Goal: Transaction & Acquisition: Purchase product/service

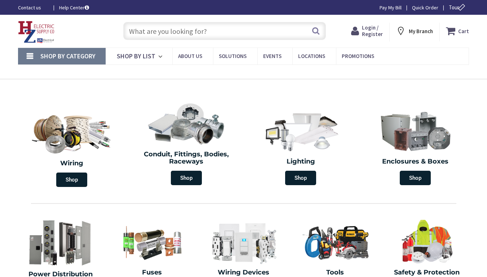
click at [374, 29] on span "Login / Register" at bounding box center [372, 30] width 21 height 13
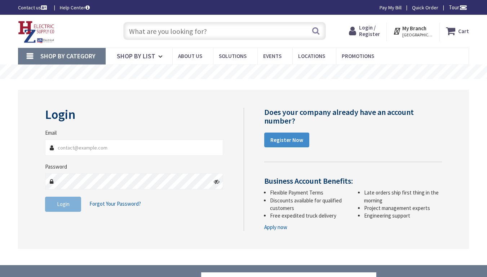
type input "simard@pathfindertech.org"
drag, startPoint x: 0, startPoint y: 0, endPoint x: 61, endPoint y: 209, distance: 217.4
click at [61, 209] on button "Login" at bounding box center [63, 204] width 36 height 15
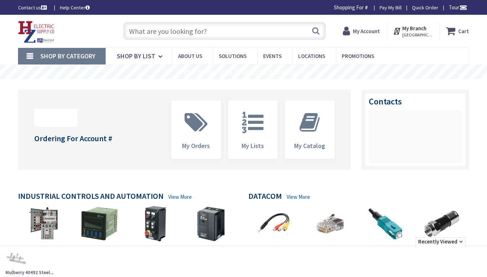
click at [152, 30] on input "text" at bounding box center [224, 31] width 203 height 18
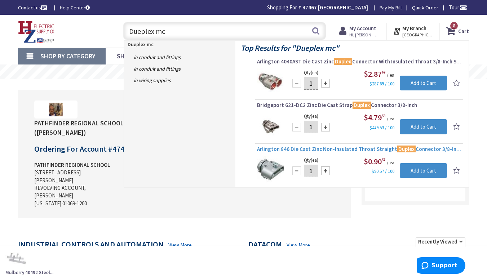
type input "Dueplex mc"
click at [314, 149] on span "Arlington 846 Die Cast Zinc Non-Insulated Throat Straight Duplex Connector 3/8-…" at bounding box center [359, 149] width 204 height 7
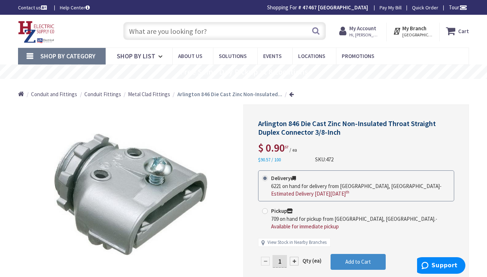
drag, startPoint x: 275, startPoint y: 254, endPoint x: 283, endPoint y: 255, distance: 7.2
click at [283, 255] on input "1" at bounding box center [280, 261] width 14 height 13
type input "50"
click at [352, 253] on form "This product is Discontinued Delivery 6221 on hand for delivery from Middletown…" at bounding box center [356, 231] width 196 height 120
click at [156, 94] on span "Metal Clad Fittings" at bounding box center [149, 94] width 42 height 7
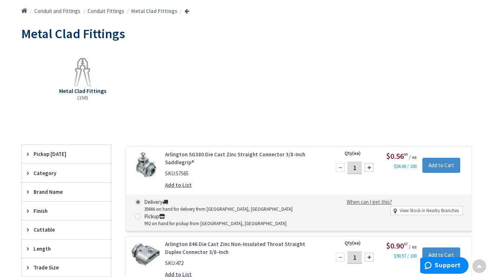
scroll to position [125, 0]
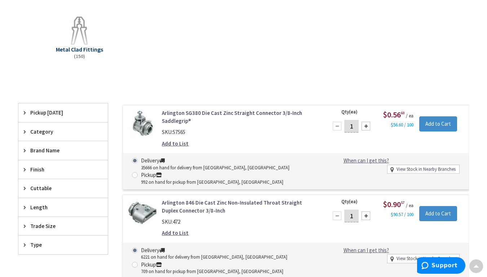
click at [355, 126] on input "1" at bounding box center [351, 126] width 14 height 13
type input "100"
click at [432, 123] on input "Add to Cart" at bounding box center [438, 123] width 38 height 15
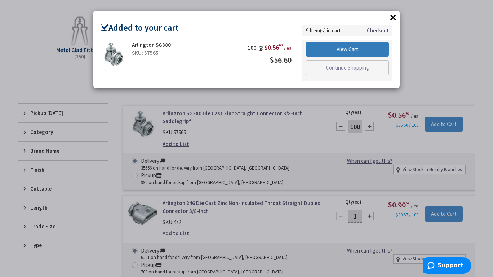
click at [345, 52] on link "View Cart" at bounding box center [347, 49] width 83 height 15
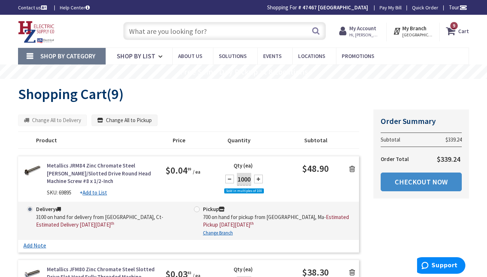
click at [137, 33] on input "text" at bounding box center [224, 31] width 203 height 18
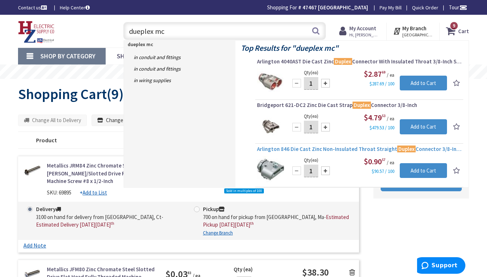
type input "dueplex mc"
click at [312, 150] on span "Arlington 846 Die Cast Zinc Non-Insulated Throat Straight Duplex Connector 3/8-…" at bounding box center [359, 149] width 204 height 7
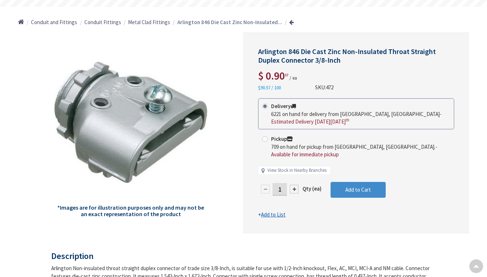
scroll to position [72, 0]
drag, startPoint x: 277, startPoint y: 182, endPoint x: 285, endPoint y: 181, distance: 8.0
click at [285, 183] on input "1" at bounding box center [280, 189] width 14 height 13
type input "50"
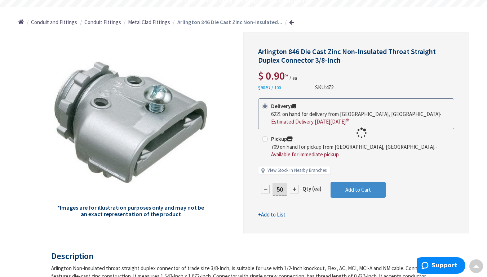
click at [333, 204] on form "This product is Discontinued Delivery 6221 on hand for delivery from [GEOGRAPHI…" at bounding box center [356, 158] width 196 height 120
click at [355, 186] on span "Add to Cart" at bounding box center [358, 189] width 26 height 7
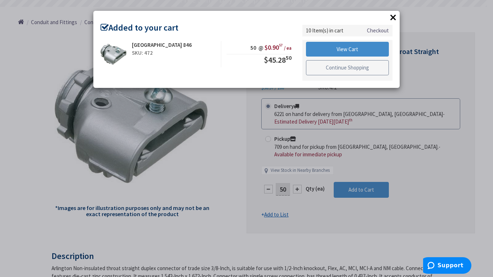
click at [329, 66] on link "Continue Shopping" at bounding box center [347, 67] width 83 height 15
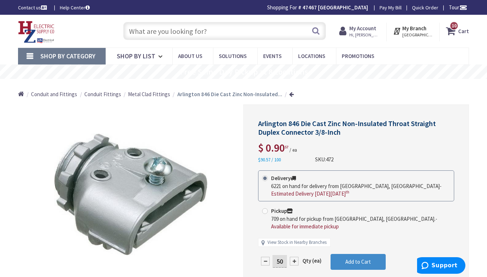
click at [151, 32] on input "text" at bounding box center [224, 31] width 203 height 18
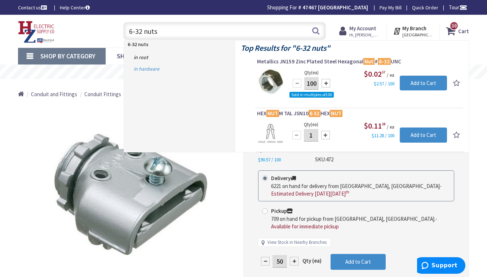
type input "6-32 nuts"
click at [150, 69] on link "in Hardware" at bounding box center [179, 69] width 111 height 12
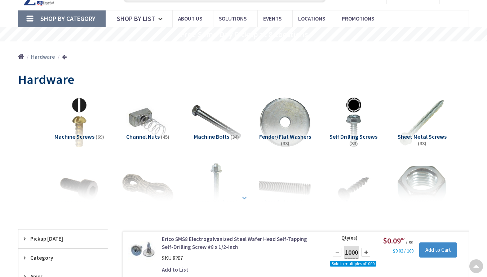
click at [246, 198] on strong at bounding box center [244, 198] width 9 height 8
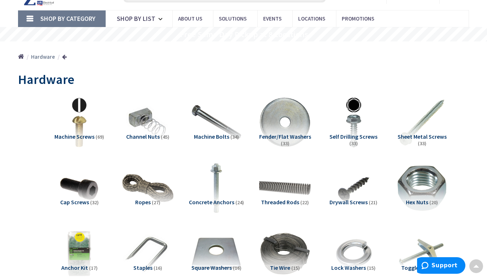
click at [421, 202] on span "Hex Nuts" at bounding box center [417, 202] width 22 height 7
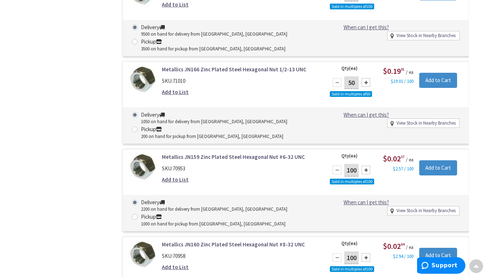
scroll to position [811, 0]
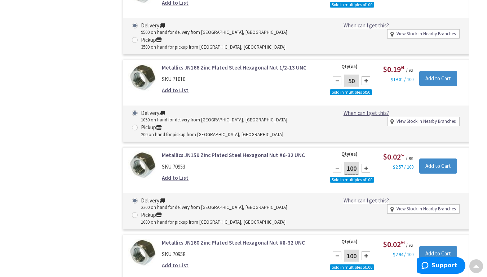
click at [357, 171] on input "100" at bounding box center [351, 168] width 14 height 13
type input "1000"
click at [433, 169] on input "Add to Cart" at bounding box center [438, 166] width 38 height 15
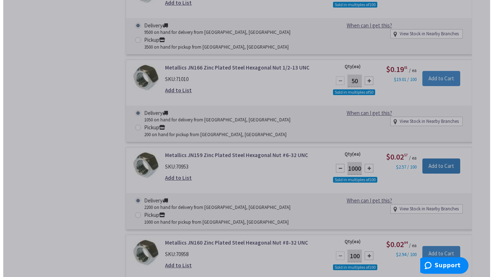
scroll to position [814, 0]
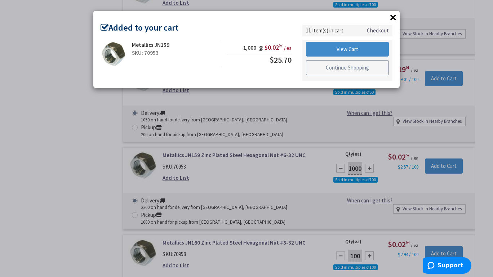
click at [340, 69] on link "Continue Shopping" at bounding box center [347, 67] width 83 height 15
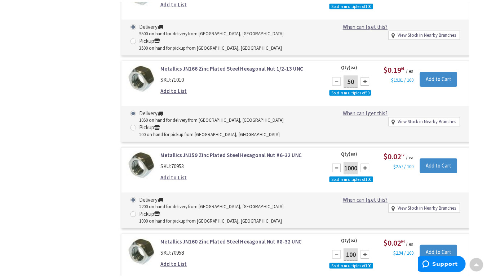
scroll to position [811, 0]
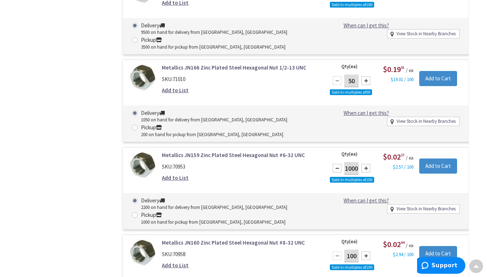
click at [355, 259] on input "100" at bounding box center [351, 256] width 14 height 13
type input "1000"
click at [431, 255] on input "Add to Cart" at bounding box center [438, 253] width 38 height 15
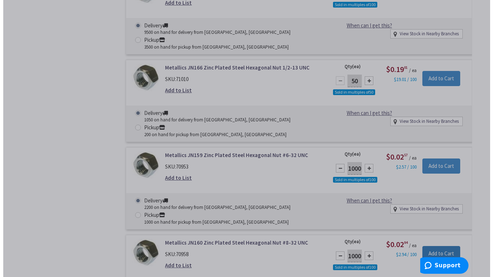
scroll to position [814, 0]
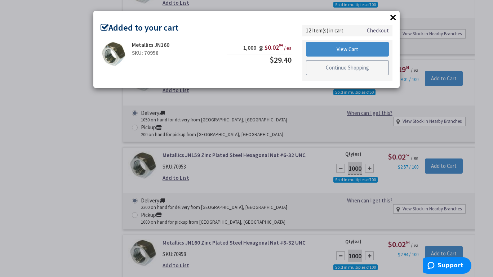
click at [343, 69] on link "Continue Shopping" at bounding box center [347, 67] width 83 height 15
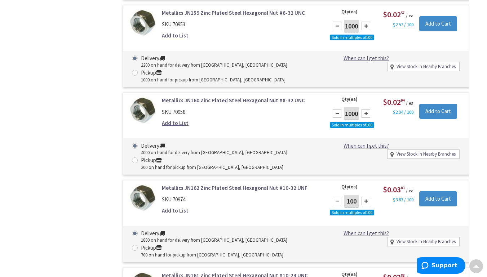
scroll to position [954, 0]
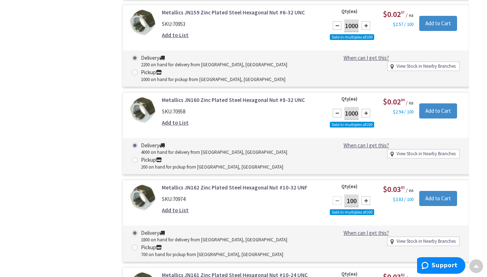
click at [349, 204] on input "100" at bounding box center [351, 201] width 14 height 13
type input "500"
click at [393, 217] on div "Qty (ea) 500 Sold in multiples of 100 Please select a quantity $0.03 83 / ea $3…" at bounding box center [396, 204] width 144 height 40
click at [434, 204] on input "Add to Cart" at bounding box center [438, 198] width 38 height 15
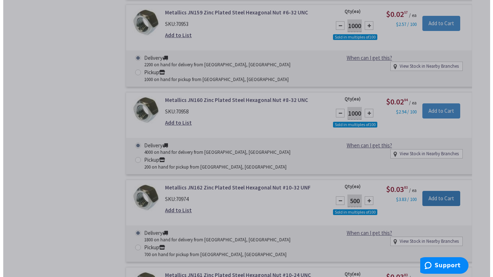
scroll to position [957, 0]
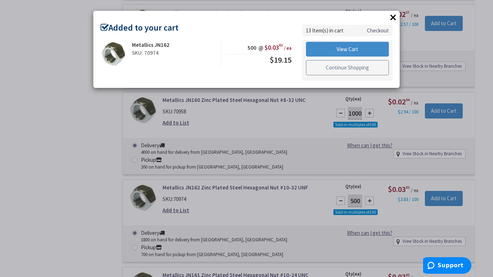
click at [344, 71] on link "Continue Shopping" at bounding box center [347, 67] width 83 height 15
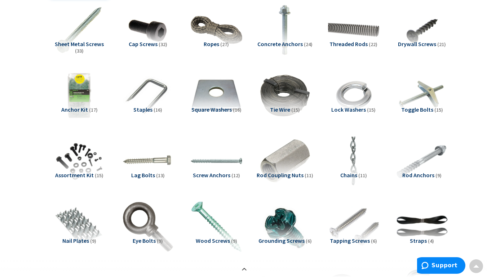
scroll to position [0, 0]
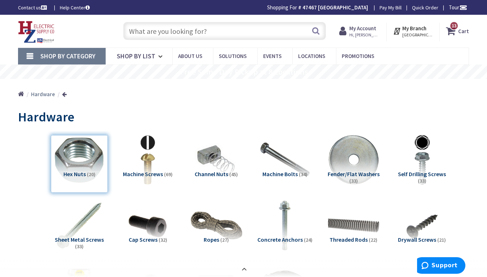
click at [138, 36] on input "text" at bounding box center [224, 31] width 203 height 18
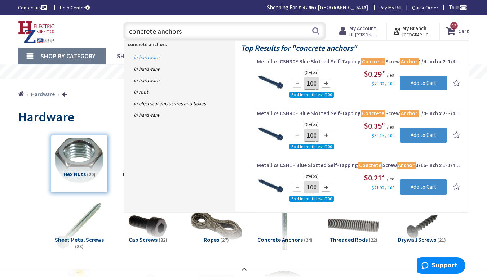
type input "concrete anchors"
click at [147, 57] on link "in Hardware" at bounding box center [179, 58] width 111 height 12
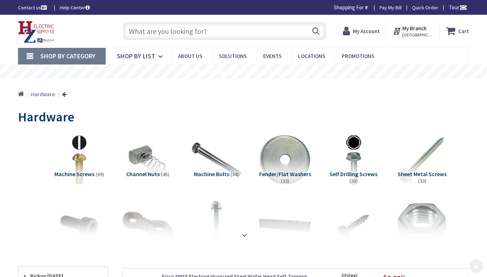
scroll to position [52, 0]
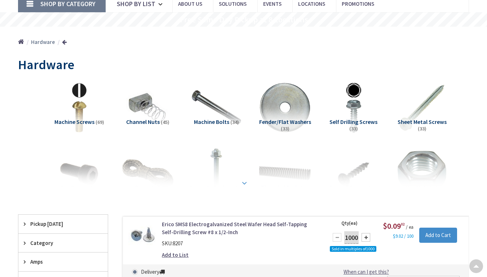
click at [244, 184] on strong at bounding box center [244, 183] width 9 height 8
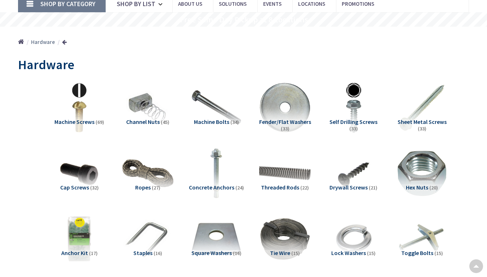
scroll to position [0, 0]
click at [228, 188] on span "Concrete Anchors" at bounding box center [211, 187] width 45 height 7
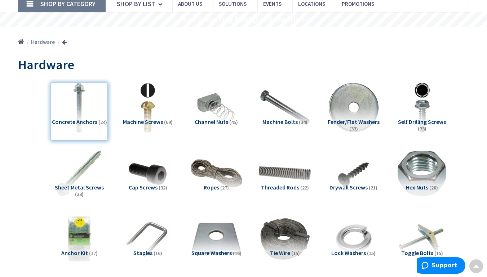
scroll to position [674, 0]
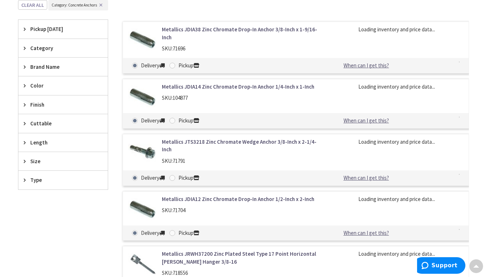
click at [39, 141] on span "Length" at bounding box center [59, 143] width 59 height 8
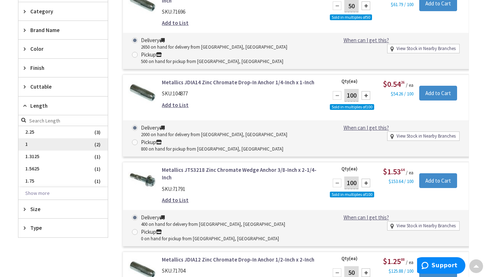
scroll to position [720, 0]
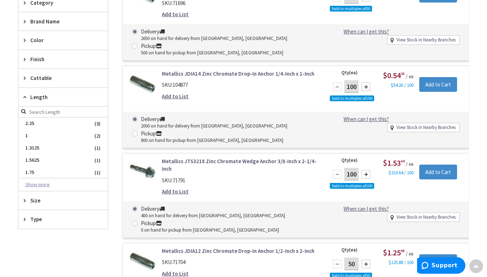
click at [43, 183] on button "Show more" at bounding box center [62, 185] width 89 height 12
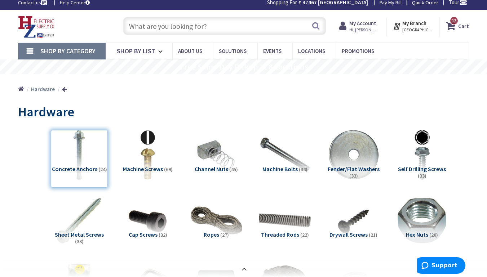
scroll to position [0, 0]
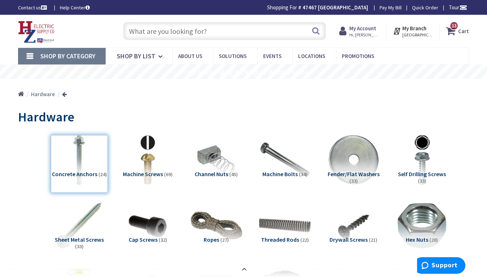
click at [137, 32] on input "text" at bounding box center [224, 31] width 203 height 18
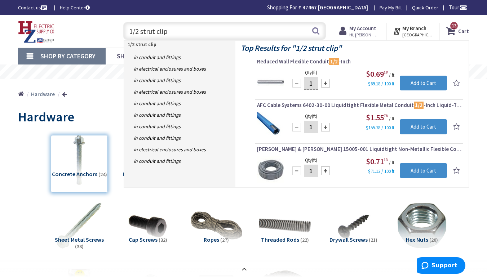
type input "1/2 strut clips"
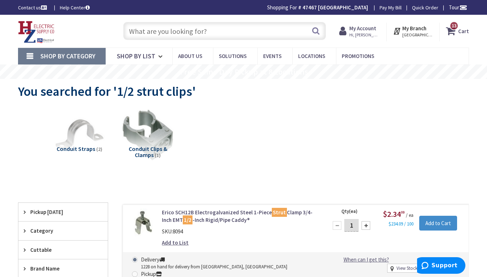
click at [73, 58] on span "Shop By Category" at bounding box center [67, 56] width 55 height 8
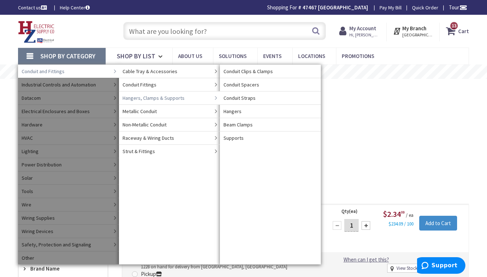
click at [169, 98] on span "Hangers, Clamps & Supports" at bounding box center [154, 97] width 62 height 7
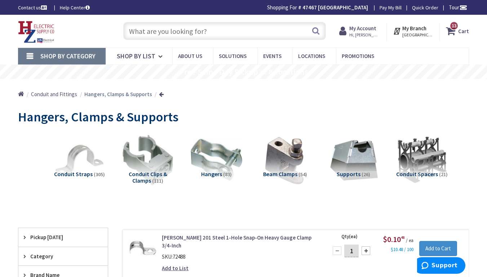
click at [84, 174] on span "Conduit Straps" at bounding box center [73, 174] width 39 height 7
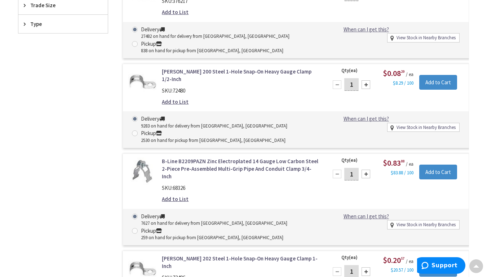
scroll to position [353, 0]
drag, startPoint x: 349, startPoint y: 176, endPoint x: 361, endPoint y: 185, distance: 15.3
click at [361, 185] on div "Qty (ea) 1 Please select a quantity" at bounding box center [352, 172] width 44 height 30
type input "50"
click at [433, 176] on input "Add to Cart" at bounding box center [438, 171] width 38 height 15
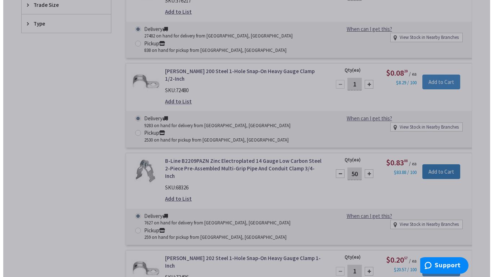
scroll to position [353, 0]
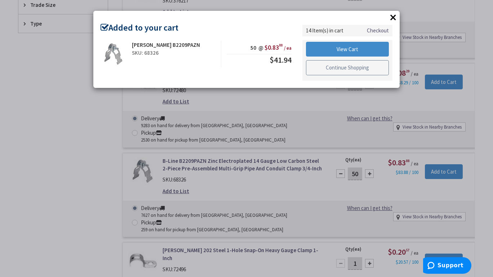
click at [343, 69] on link "Continue Shopping" at bounding box center [347, 67] width 83 height 15
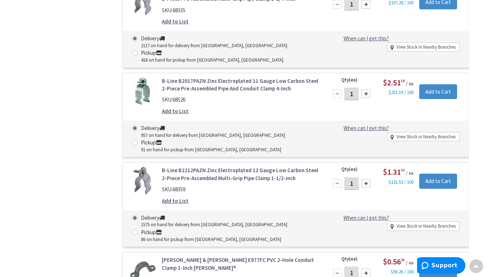
scroll to position [1069, 0]
click at [231, 79] on div "B-Line B2017PAZN Zinc Electroplated 11 Gauge Low Carbon Steel 2-Piece Pre-Assem…" at bounding box center [240, 98] width 168 height 42
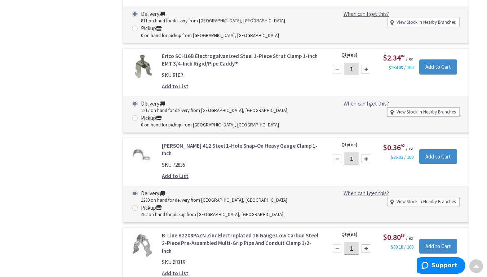
scroll to position [2170, 0]
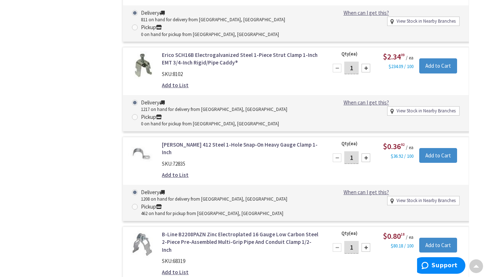
drag, startPoint x: 349, startPoint y: 207, endPoint x: 356, endPoint y: 208, distance: 7.6
click at [356, 241] on input "1" at bounding box center [351, 247] width 14 height 13
type input "50"
click at [433, 238] on input "Add to Cart" at bounding box center [438, 245] width 38 height 15
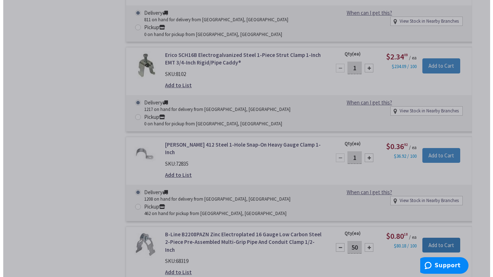
scroll to position [2171, 0]
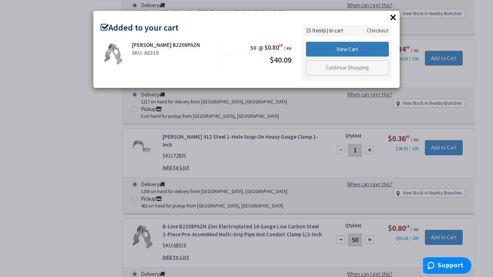
click at [342, 51] on link "View Cart" at bounding box center [347, 49] width 83 height 15
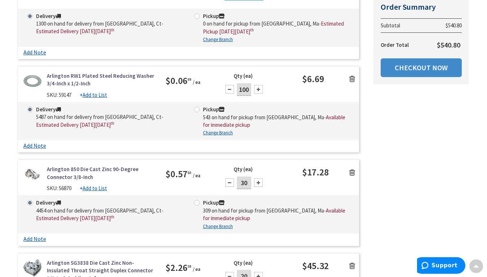
scroll to position [505, 0]
click at [243, 181] on input "30" at bounding box center [244, 182] width 14 height 13
type input "50"
click at [282, 189] on div "Qty (ea) 50" at bounding box center [259, 180] width 85 height 30
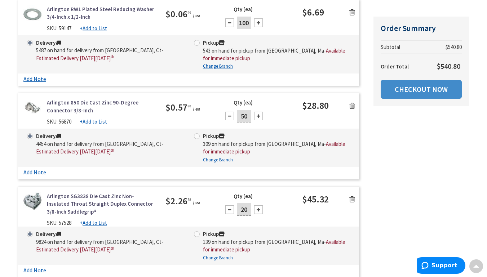
scroll to position [613, 0]
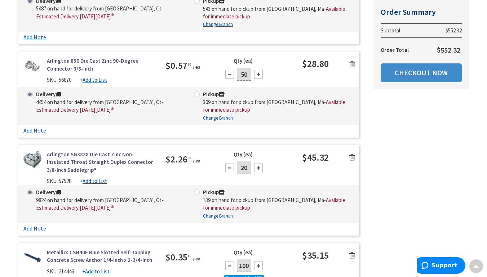
click at [244, 167] on input "20" at bounding box center [244, 168] width 14 height 13
type input "40"
click at [271, 173] on div "Qty (ea) 40" at bounding box center [259, 166] width 85 height 30
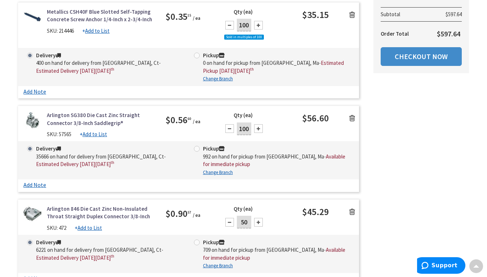
scroll to position [865, 0]
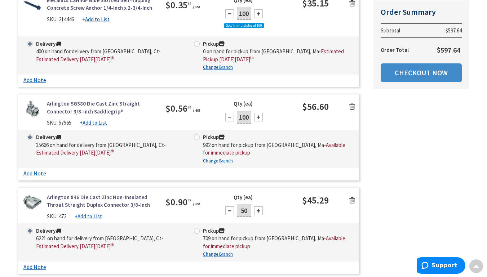
click at [243, 208] on input "50" at bounding box center [244, 210] width 14 height 13
type input "100"
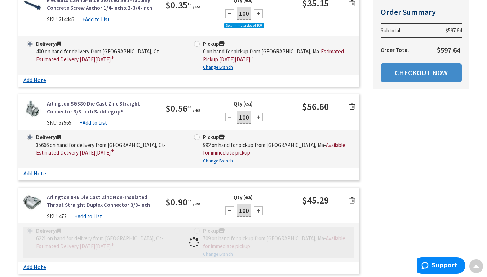
click at [270, 212] on div "Qty (ea) 100" at bounding box center [259, 209] width 85 height 30
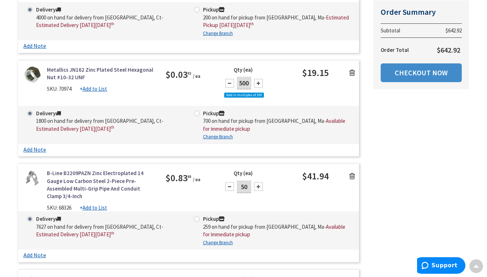
scroll to position [1298, 0]
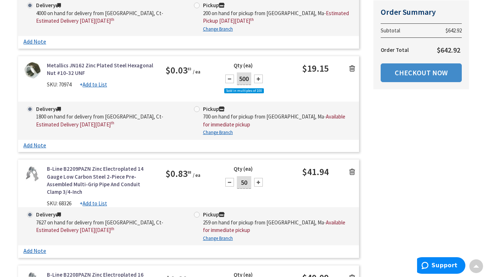
click at [243, 179] on input "50" at bounding box center [244, 182] width 14 height 13
type input "100"
click at [275, 189] on div "Qty (ea) 100" at bounding box center [259, 180] width 85 height 30
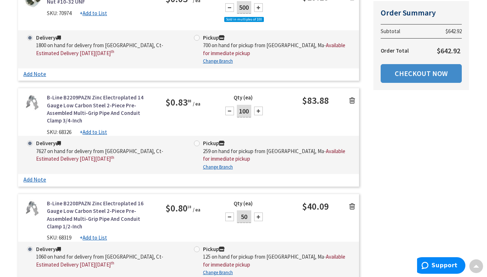
scroll to position [1370, 0]
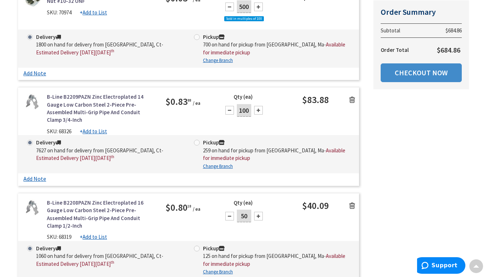
drag, startPoint x: 240, startPoint y: 212, endPoint x: 243, endPoint y: 215, distance: 4.1
click at [243, 215] on input "50" at bounding box center [244, 216] width 14 height 13
type input "100"
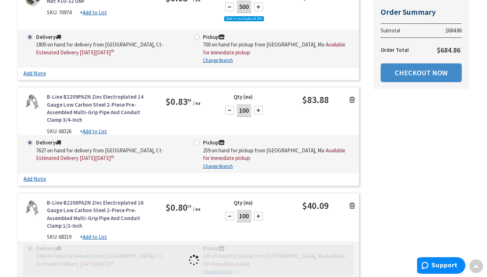
click at [304, 224] on div "B-Line B2208PAZN Zinc Electroplated 16 Gauge Low Carbon Steel 2-Piece Pre-Assem…" at bounding box center [188, 220] width 341 height 42
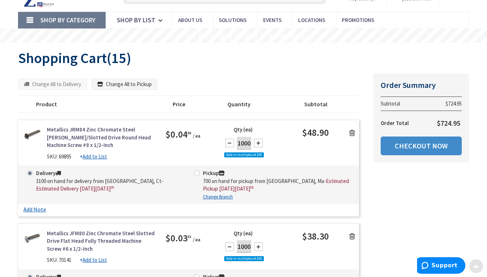
scroll to position [0, 0]
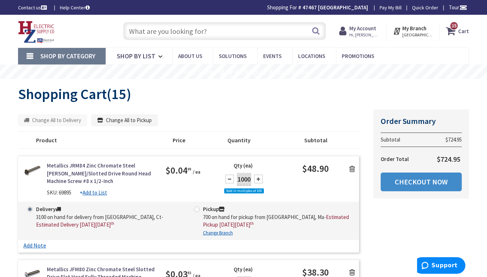
click at [362, 31] on strong "My Account" at bounding box center [362, 28] width 27 height 7
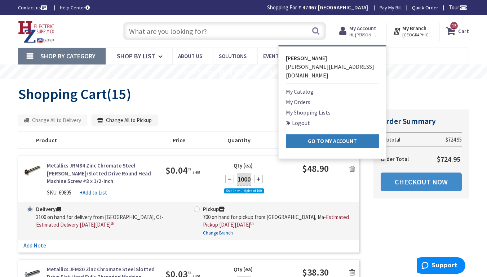
click at [331, 137] on strong "Go to My Account" at bounding box center [332, 140] width 49 height 7
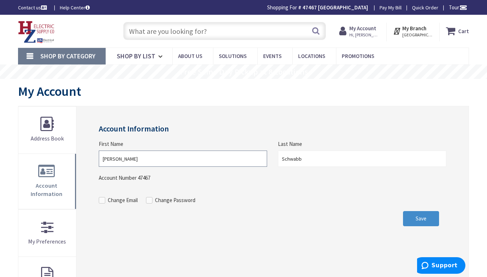
click at [129, 160] on input "[PERSON_NAME]" at bounding box center [183, 159] width 168 height 16
drag, startPoint x: 129, startPoint y: 160, endPoint x: 100, endPoint y: 163, distance: 29.7
click at [100, 163] on input "Brennan" at bounding box center [183, 159] width 168 height 16
type input "[PERSON_NAME]"
drag, startPoint x: 304, startPoint y: 159, endPoint x: 274, endPoint y: 159, distance: 29.9
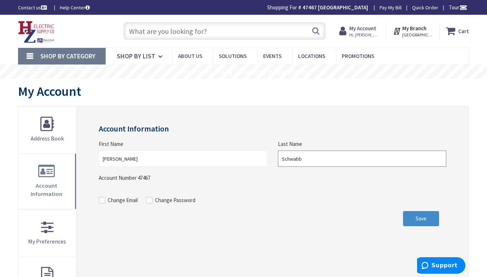
click at [274, 159] on div "Last Name Schwabb" at bounding box center [362, 153] width 179 height 27
type input "[PERSON_NAME]"
click at [421, 220] on span "Save" at bounding box center [421, 218] width 11 height 7
